Goal: Task Accomplishment & Management: Manage account settings

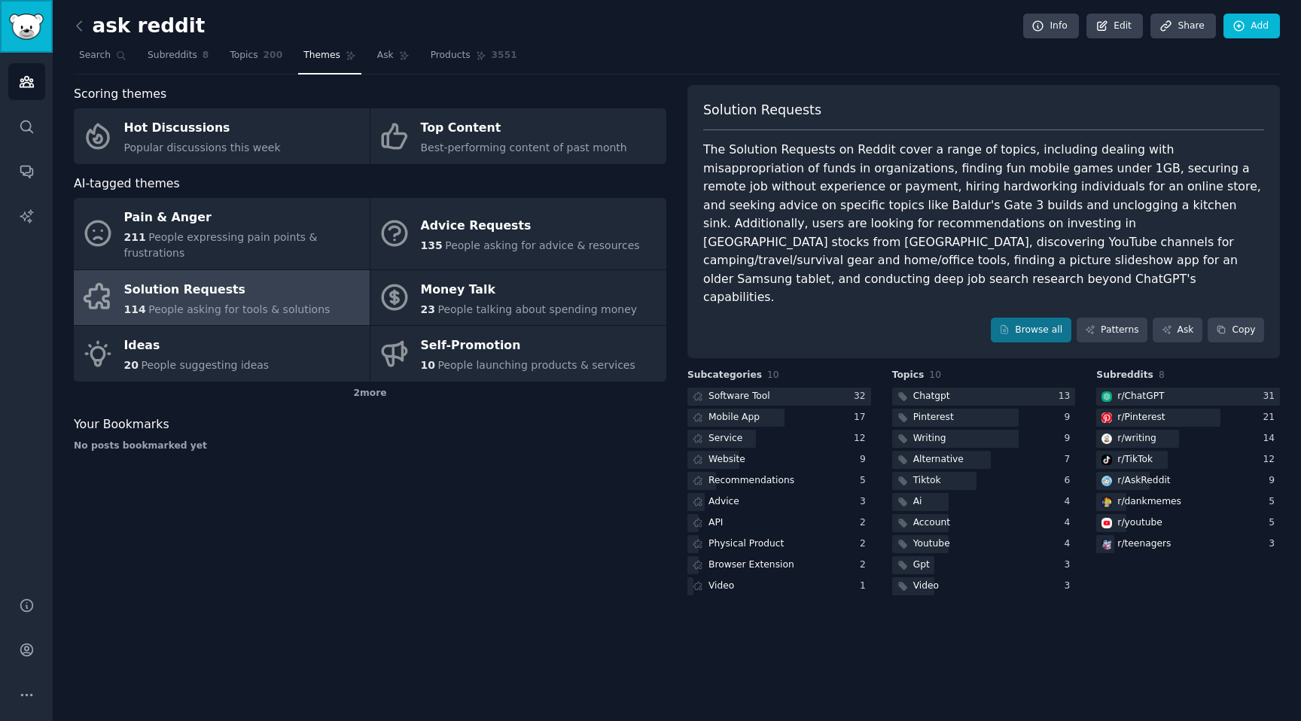
click at [34, 23] on img "Sidebar" at bounding box center [26, 27] width 35 height 26
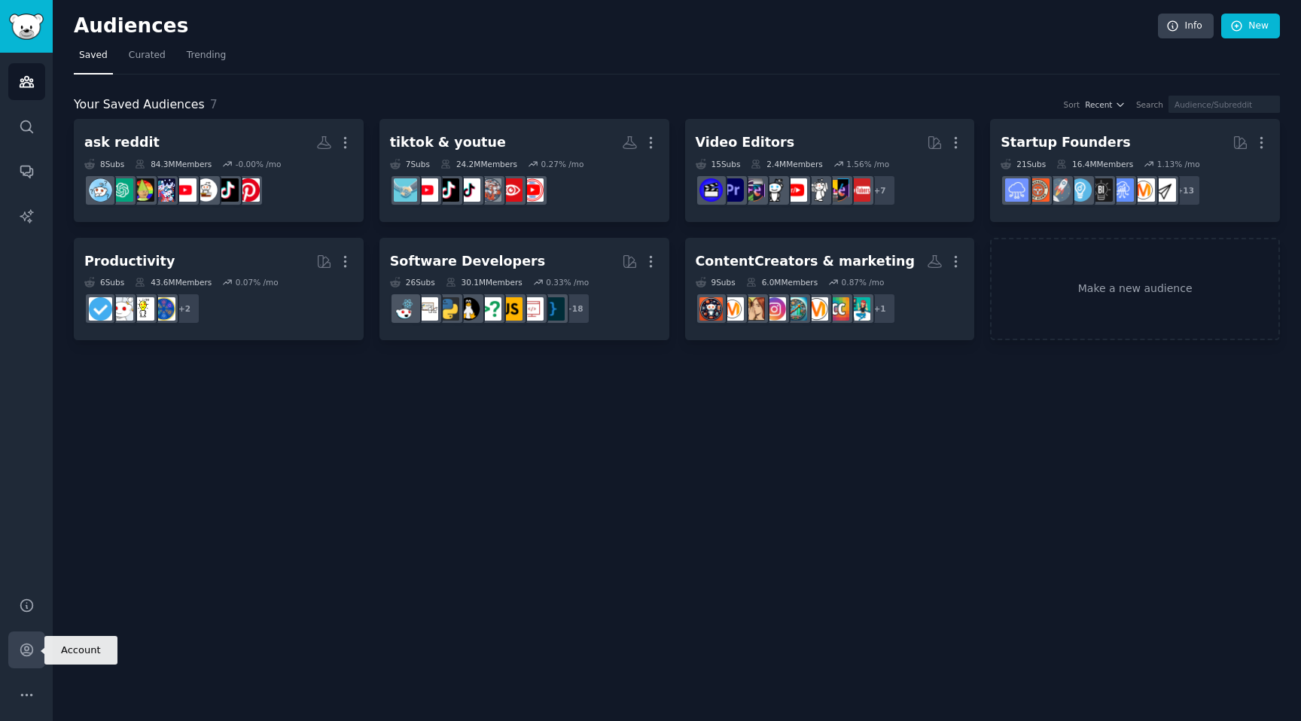
click at [30, 653] on icon "Sidebar" at bounding box center [26, 650] width 12 height 12
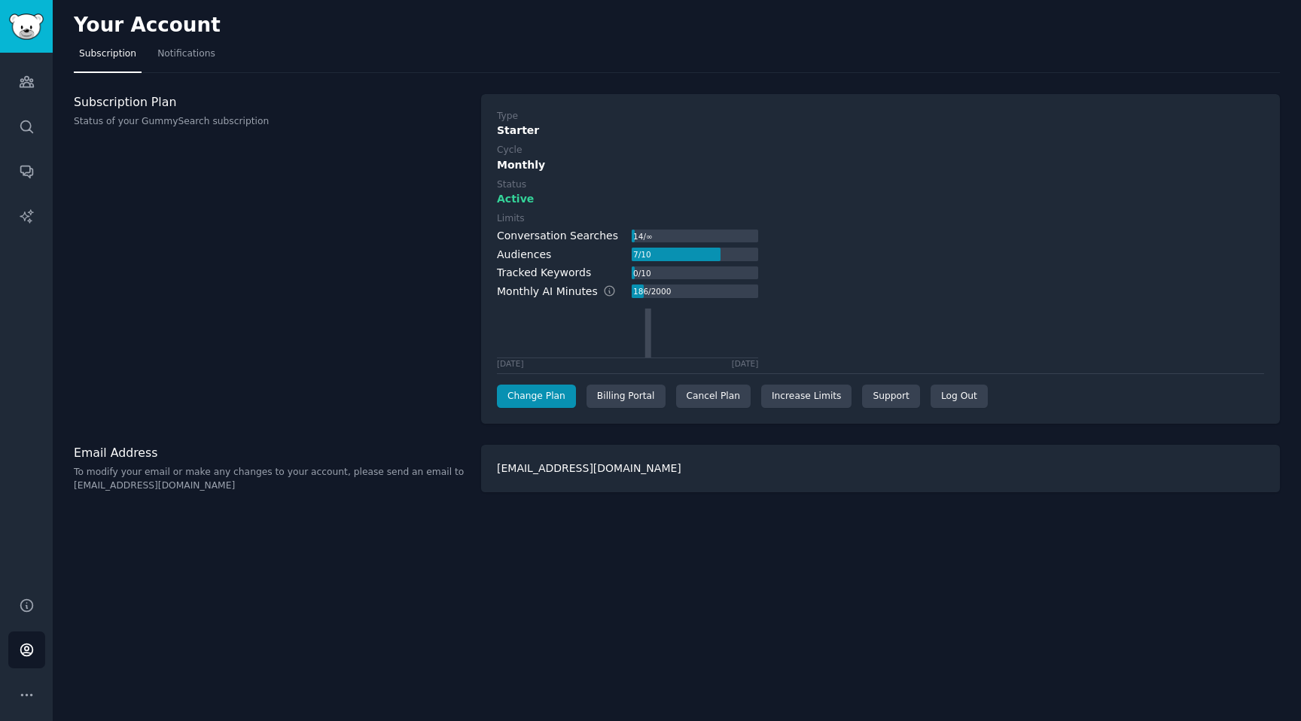
click at [708, 409] on div "Type Starter Cycle Monthly Status Active Limits Conversation Searches 14 / ∞ Au…" at bounding box center [880, 259] width 799 height 331
click at [712, 399] on div "Cancel Plan" at bounding box center [713, 397] width 75 height 24
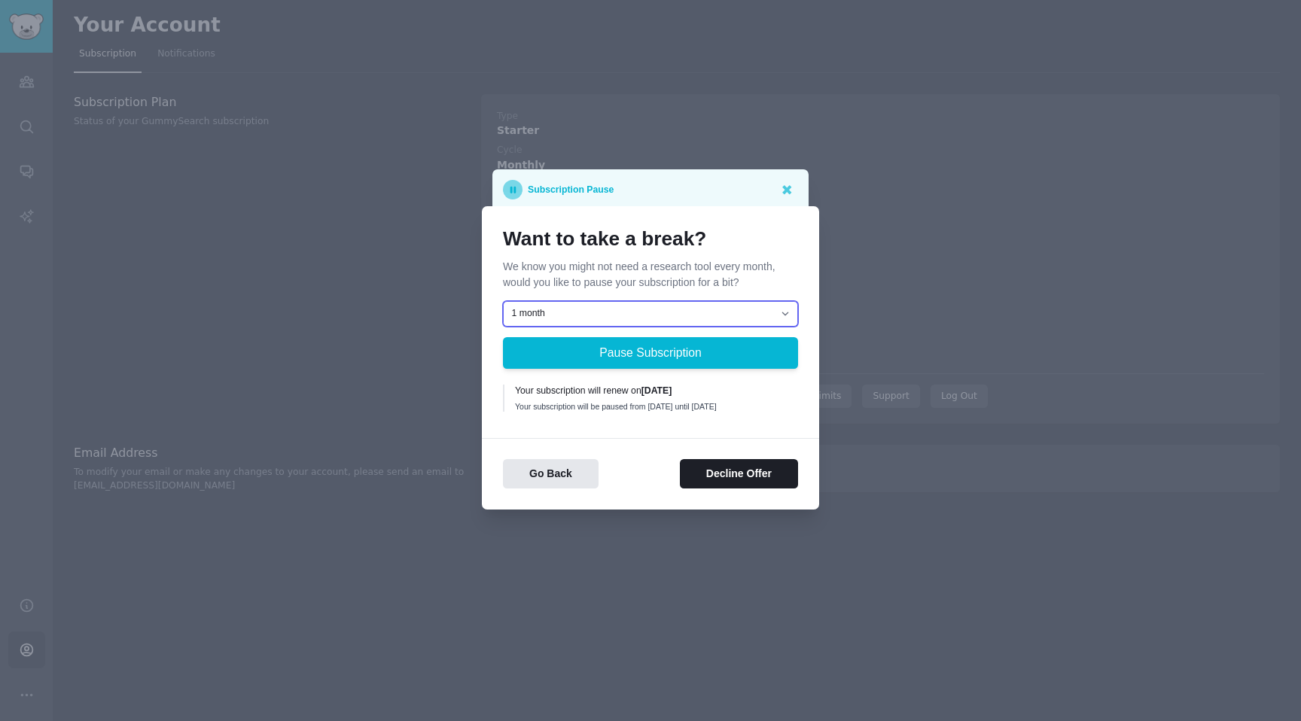
click at [772, 307] on select "1 month 2 months 3 months Choose a custom date to resume" at bounding box center [650, 314] width 295 height 26
click at [745, 487] on button "Decline Offer" at bounding box center [739, 473] width 118 height 29
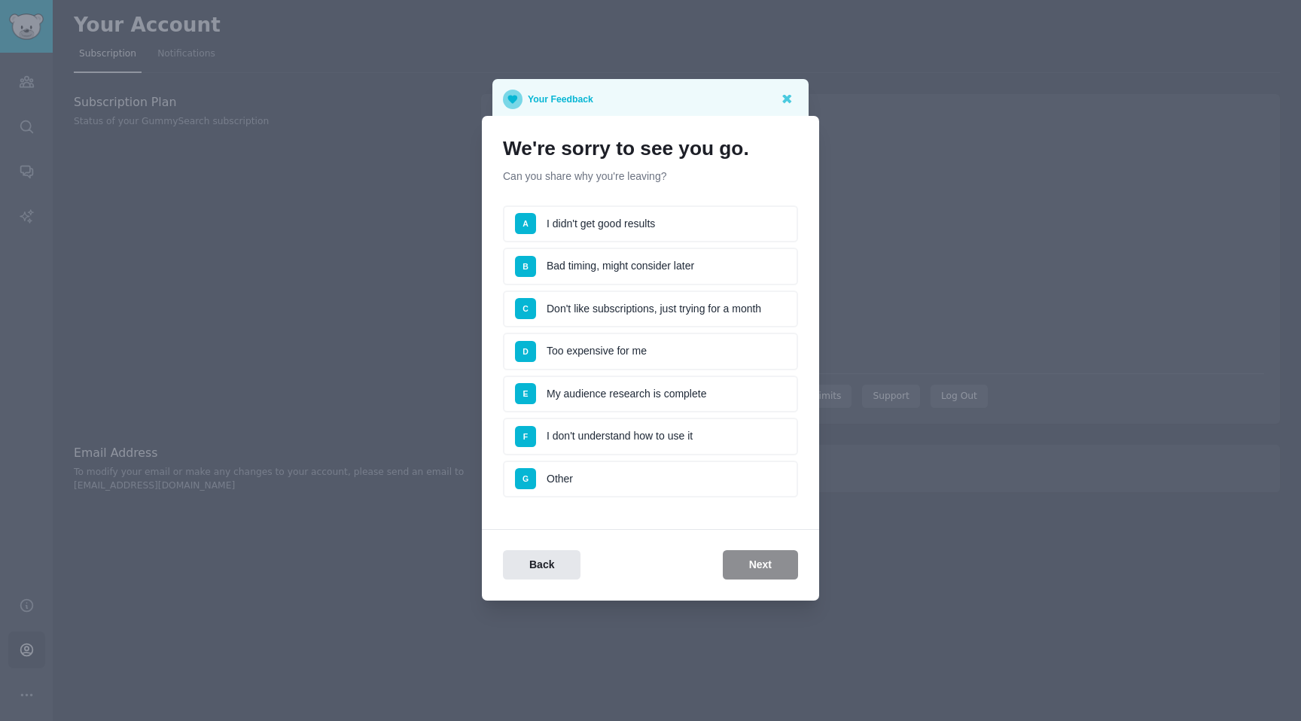
click at [1266, 553] on div at bounding box center [650, 360] width 1301 height 721
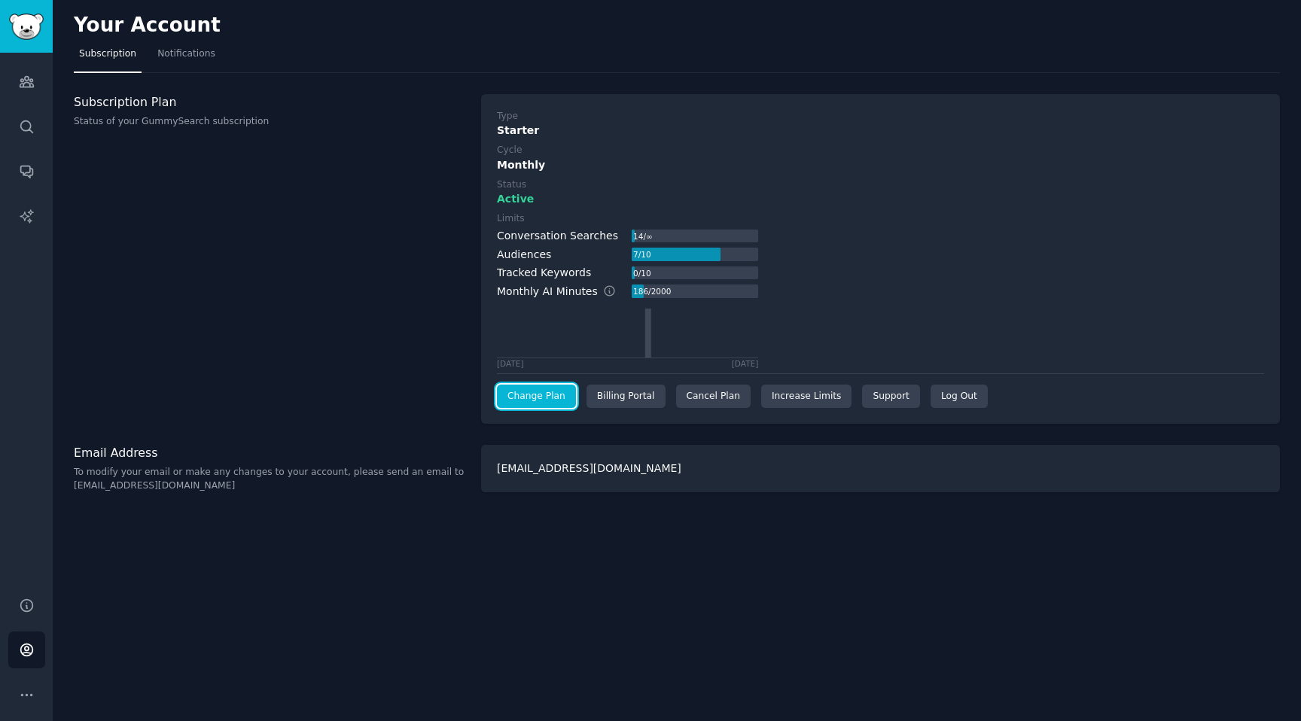
click at [558, 401] on link "Change Plan" at bounding box center [536, 397] width 79 height 24
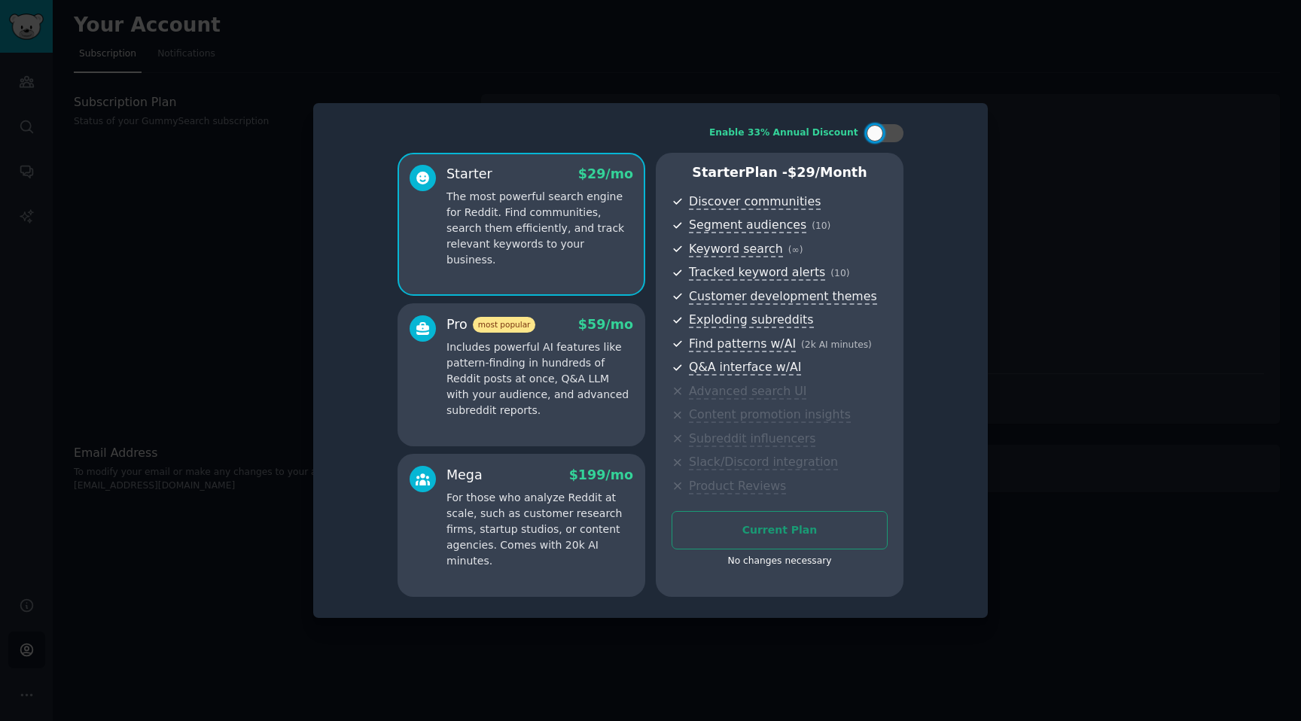
click at [1080, 262] on div at bounding box center [650, 360] width 1301 height 721
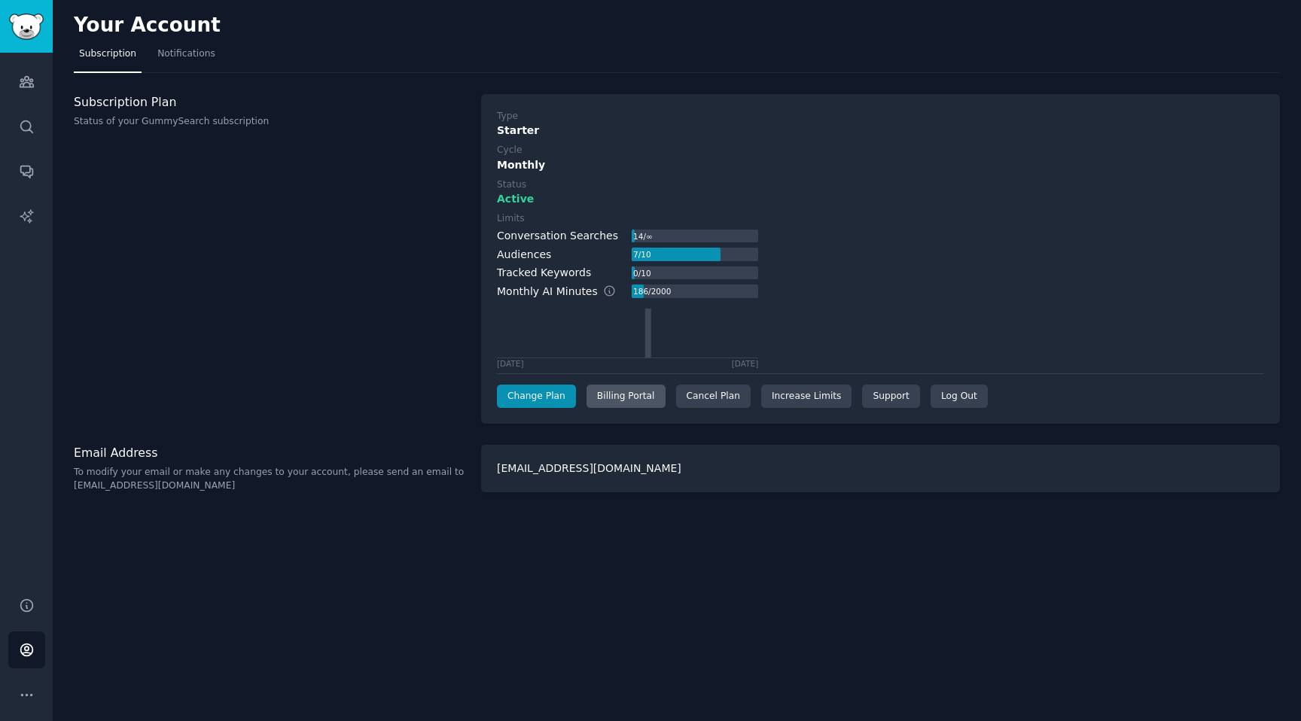
click at [637, 403] on div "Billing Portal" at bounding box center [625, 397] width 79 height 24
click at [712, 397] on div "Cancel Plan" at bounding box center [713, 397] width 75 height 24
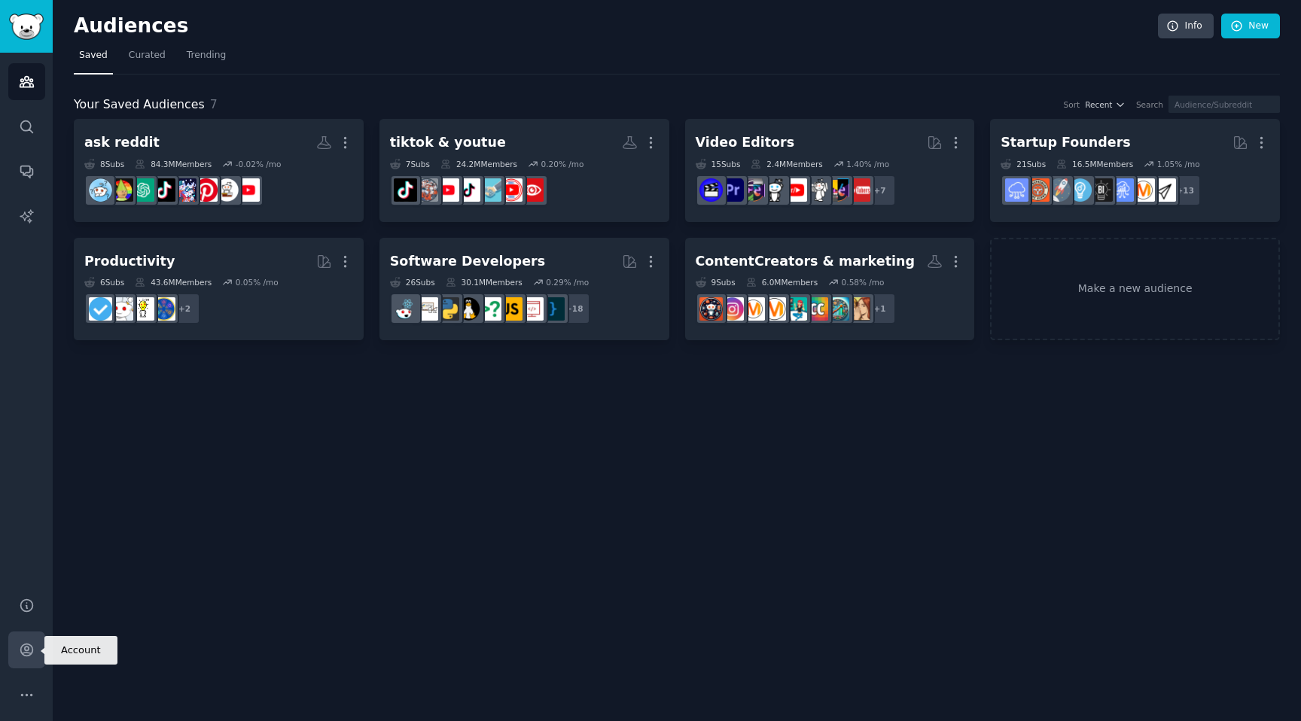
click at [26, 649] on icon "Sidebar" at bounding box center [27, 650] width 16 height 16
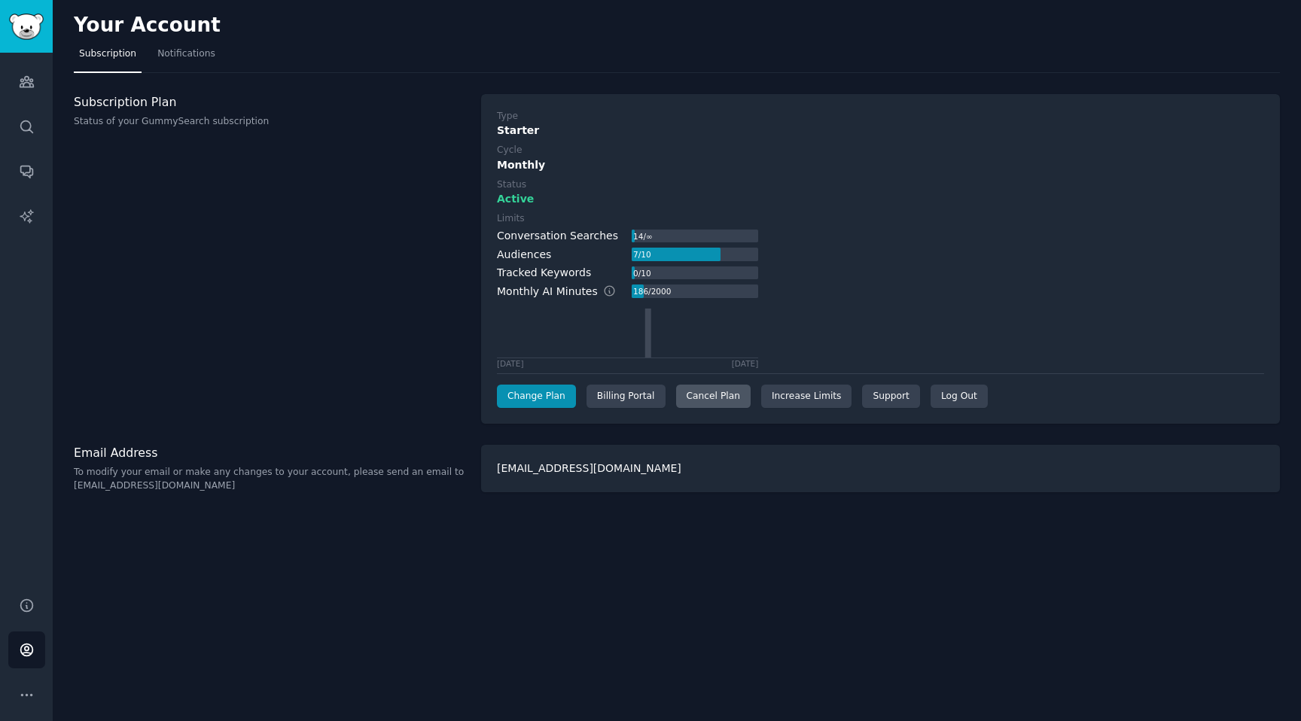
click at [709, 392] on div "Cancel Plan" at bounding box center [713, 397] width 75 height 24
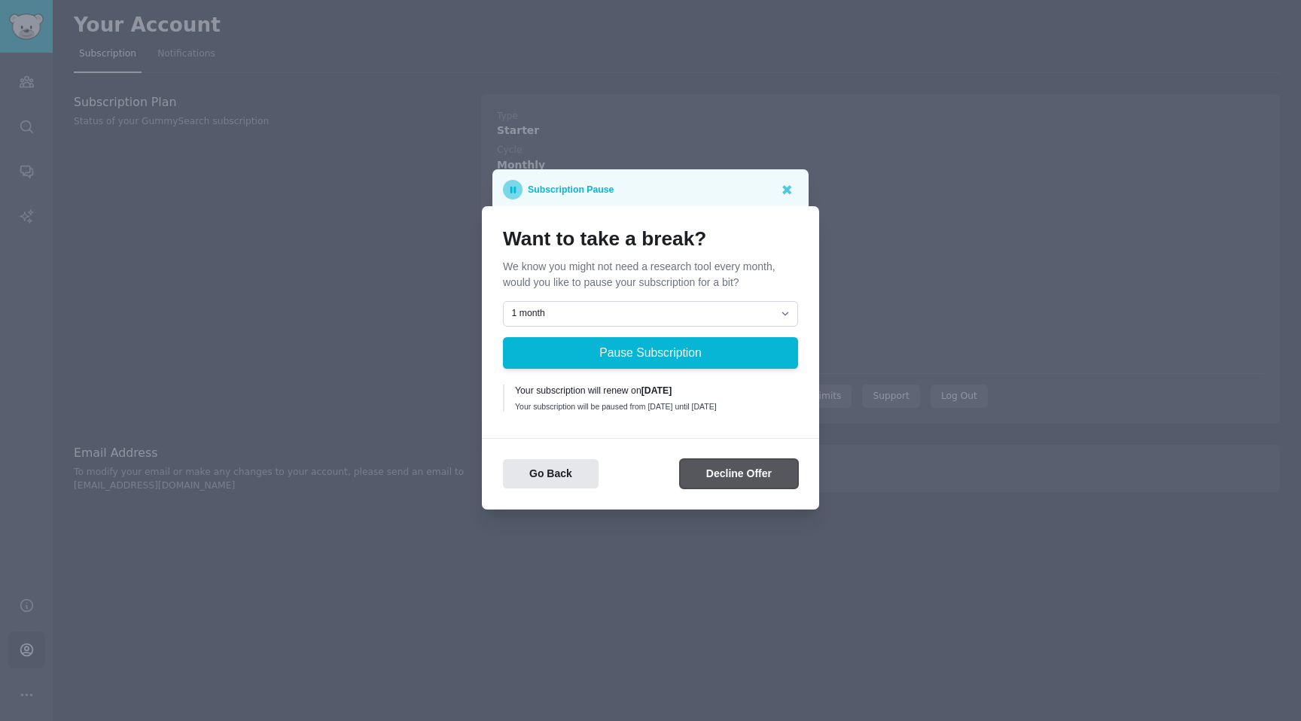
click at [745, 470] on button "Decline Offer" at bounding box center [739, 473] width 118 height 29
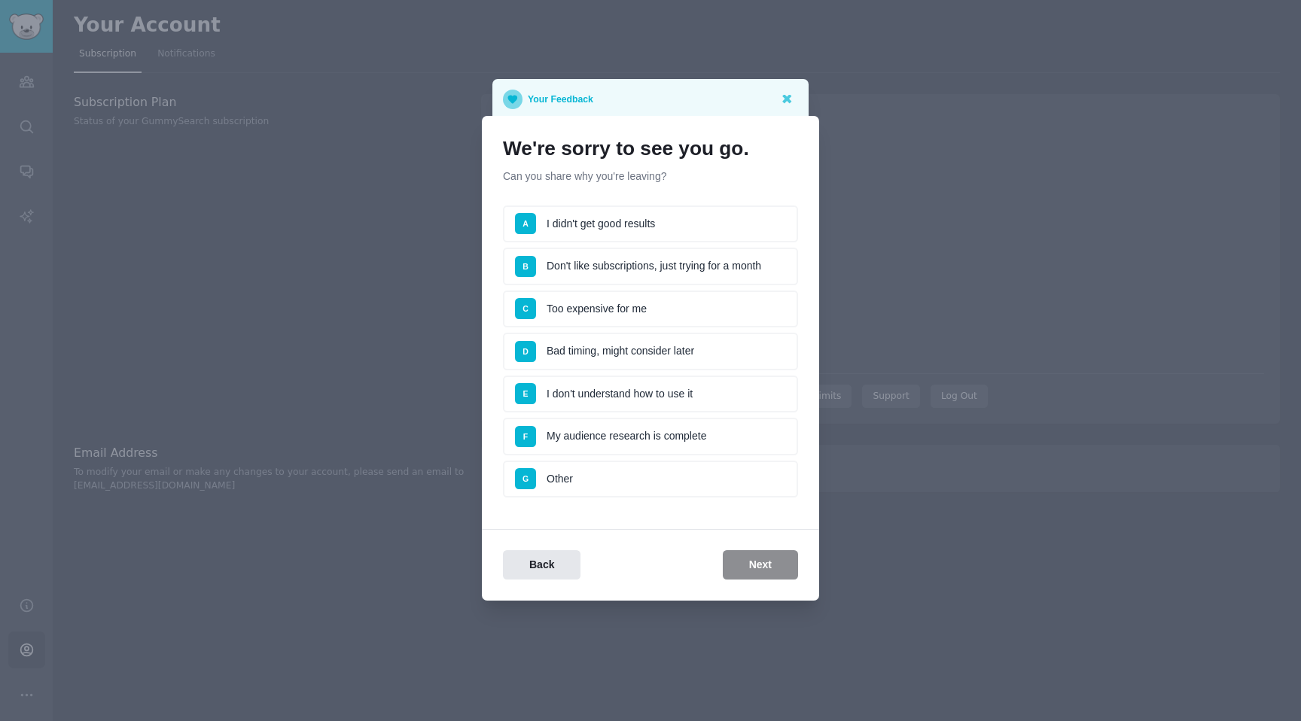
click at [672, 313] on li "C Too expensive for me" at bounding box center [650, 310] width 295 height 38
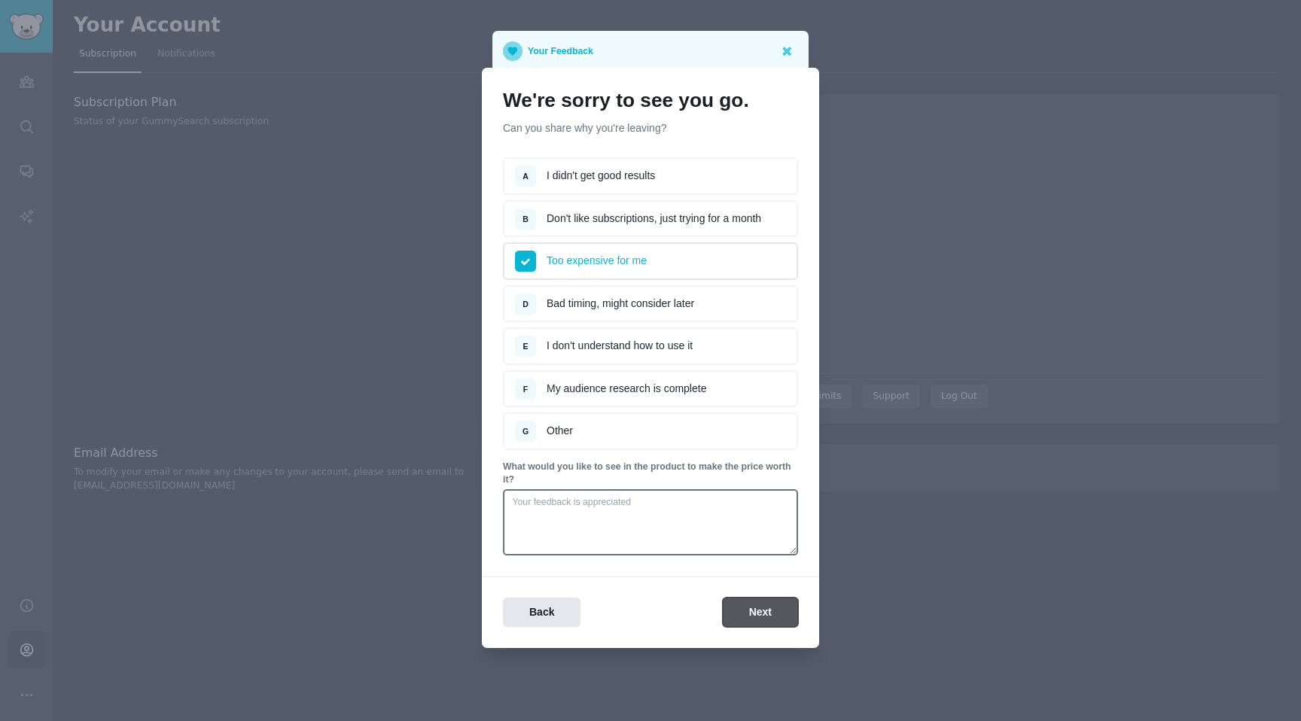
click at [736, 611] on button "Next" at bounding box center [760, 612] width 75 height 29
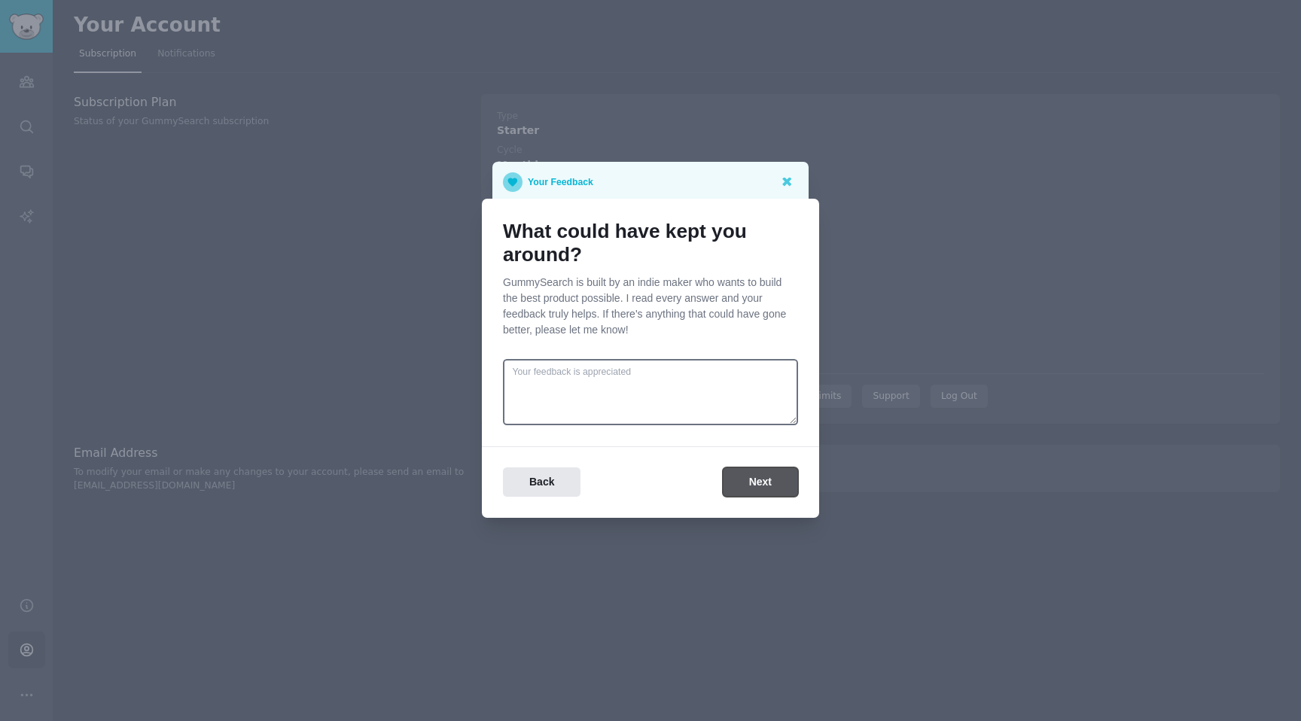
click at [750, 486] on button "Next" at bounding box center [760, 482] width 75 height 29
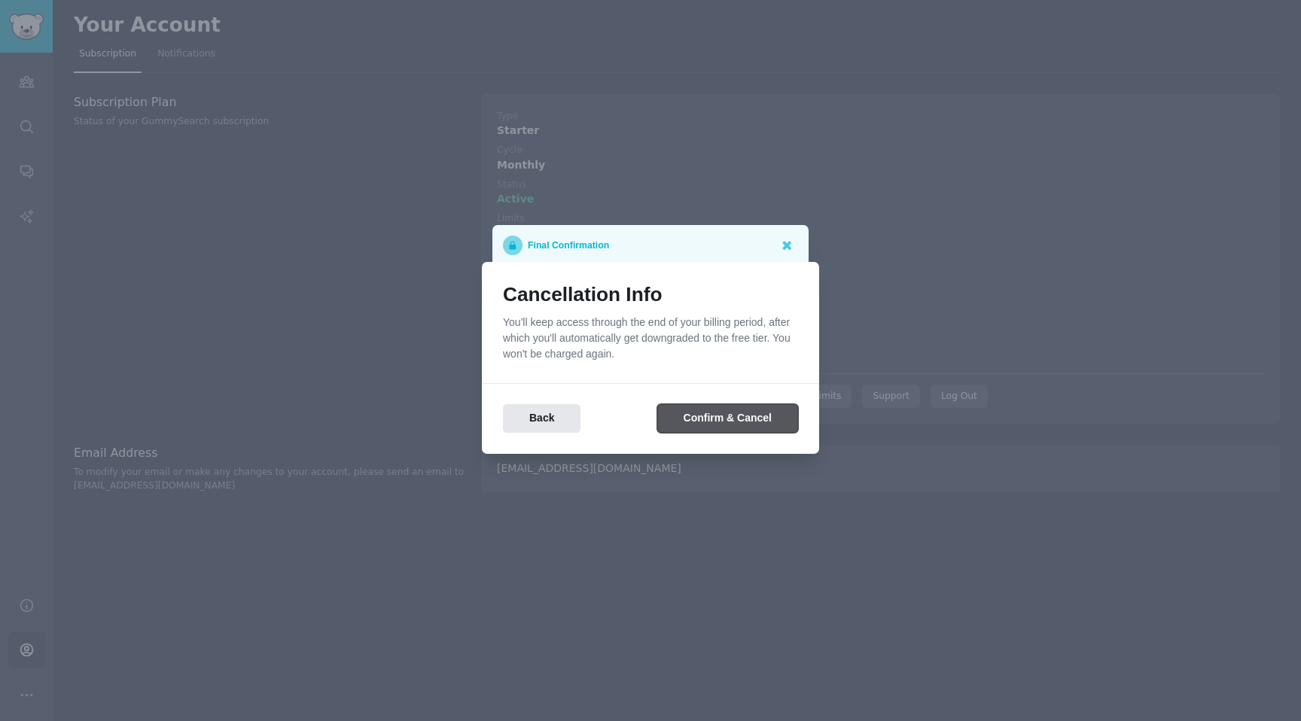
click at [729, 428] on button "Confirm & Cancel" at bounding box center [727, 418] width 141 height 29
